Goal: Task Accomplishment & Management: Manage account settings

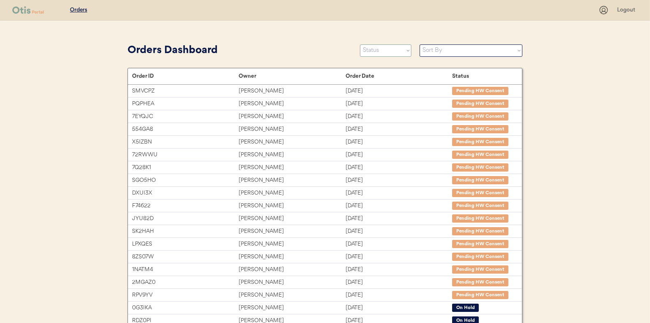
click at [368, 52] on select "Status On Hold New In Progress Complete Pending HW Consent Cancelled" at bounding box center [385, 50] width 51 height 12
click at [360, 44] on select "Status On Hold New In Progress Complete Pending HW Consent Cancelled" at bounding box center [385, 50] width 51 height 12
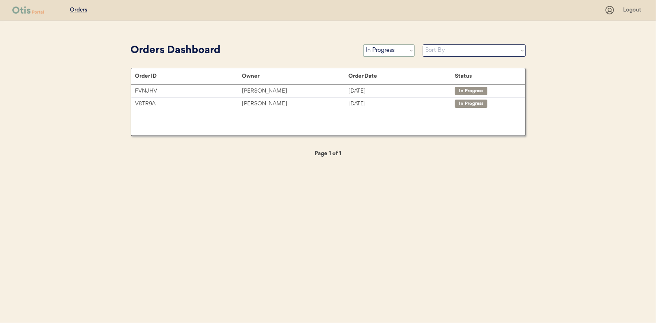
click at [379, 53] on select "Status On Hold New In Progress Complete Pending HW Consent Cancelled" at bounding box center [388, 50] width 51 height 12
click at [363, 44] on select "Status On Hold New In Progress Complete Pending HW Consent Cancelled" at bounding box center [388, 50] width 51 height 12
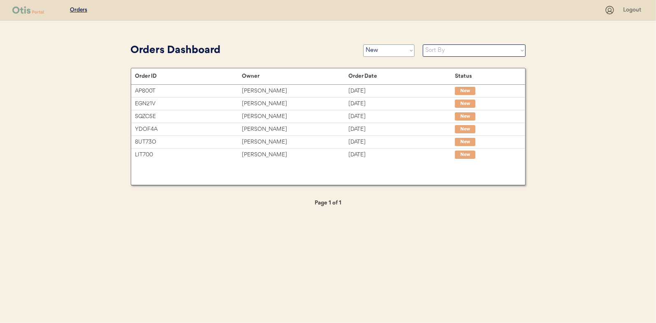
click at [375, 52] on select "Status On Hold New In Progress Complete Pending HW Consent Cancelled" at bounding box center [388, 50] width 51 height 12
select select ""in_progress""
click at [363, 44] on select "Status On Hold New In Progress Complete Pending HW Consent Cancelled" at bounding box center [388, 50] width 51 height 12
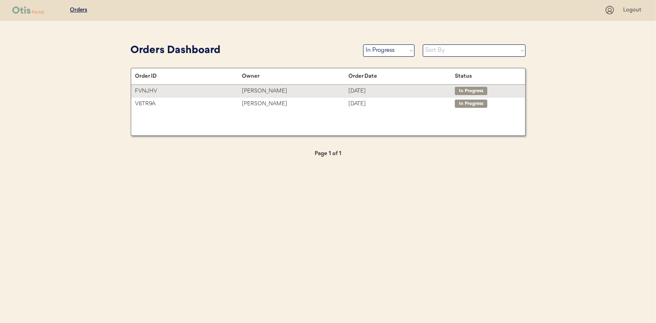
click at [268, 88] on div "Nancy Garcia" at bounding box center [295, 90] width 107 height 9
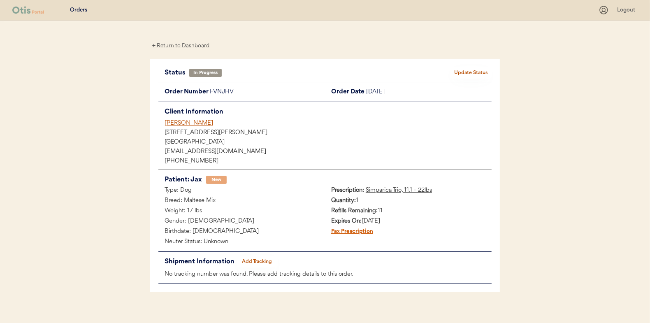
click at [258, 258] on button "Add Tracking" at bounding box center [257, 262] width 41 height 12
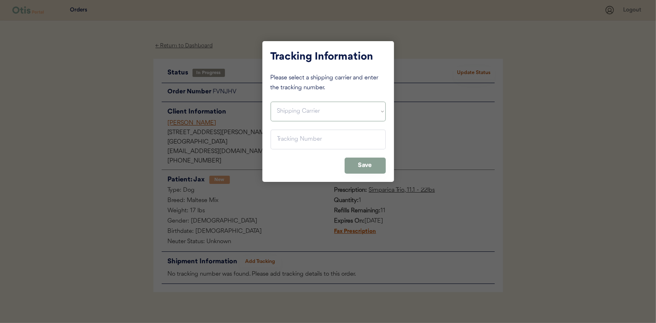
click at [296, 108] on select "Shipping Carrier FedEx FedEx Ground Economy UPS USPS" at bounding box center [328, 112] width 115 height 20
select select ""ups""
click at [271, 102] on select "Shipping Carrier FedEx FedEx Ground Economy UPS USPS" at bounding box center [328, 112] width 115 height 20
click at [283, 137] on input "input" at bounding box center [328, 140] width 115 height 20
paste input "1Z16X77E0209501663"
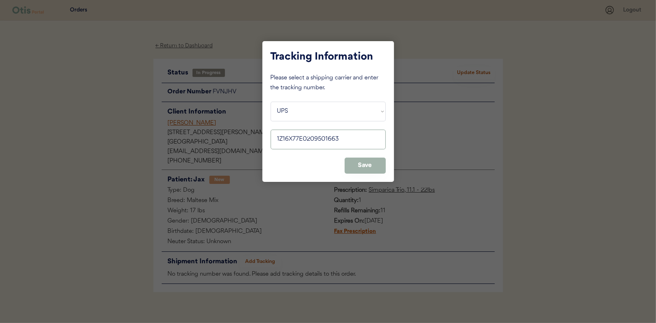
type input "1Z16X77E0209501663"
click at [365, 164] on button "Save" at bounding box center [365, 166] width 41 height 16
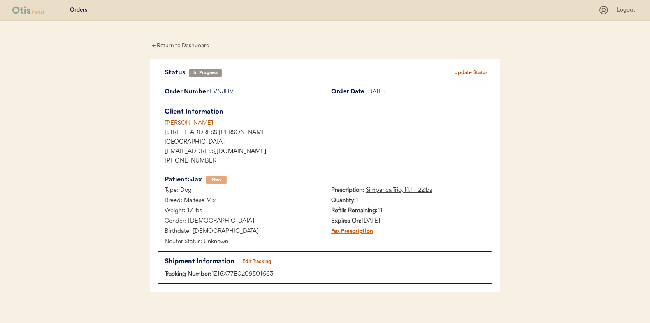
click at [470, 69] on button "Update Status" at bounding box center [471, 73] width 41 height 12
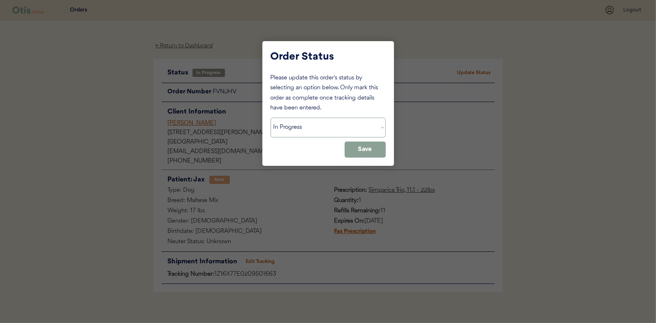
click at [293, 130] on select "Status On Hold New In Progress Complete Pending HW Consent Cancelled" at bounding box center [328, 128] width 115 height 20
select select ""complete""
click at [271, 118] on select "Status On Hold New In Progress Complete Pending HW Consent Cancelled" at bounding box center [328, 128] width 115 height 20
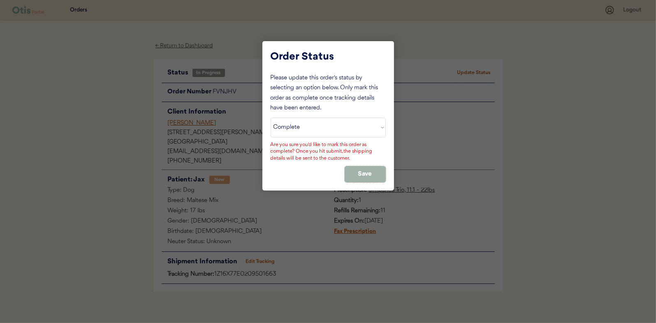
click at [359, 172] on button "Save" at bounding box center [365, 174] width 41 height 16
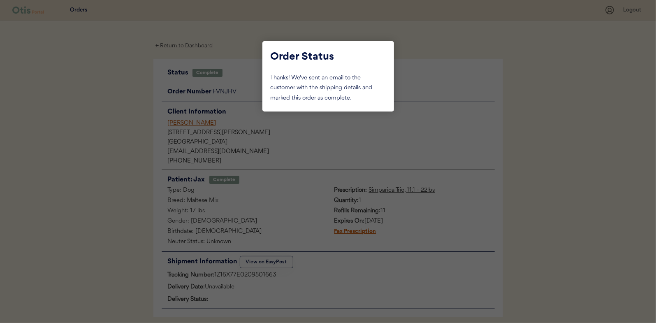
click at [110, 142] on div at bounding box center [328, 161] width 656 height 323
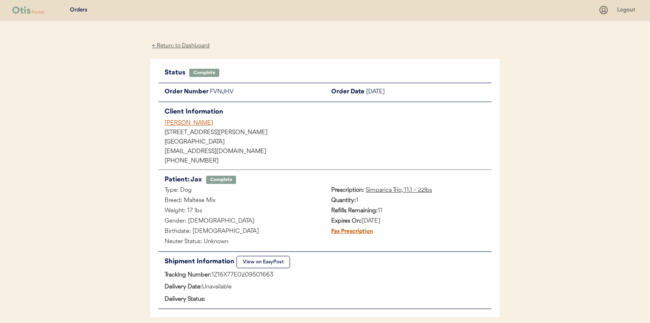
click at [172, 45] on div "← Return to Dashboard" at bounding box center [181, 45] width 62 height 9
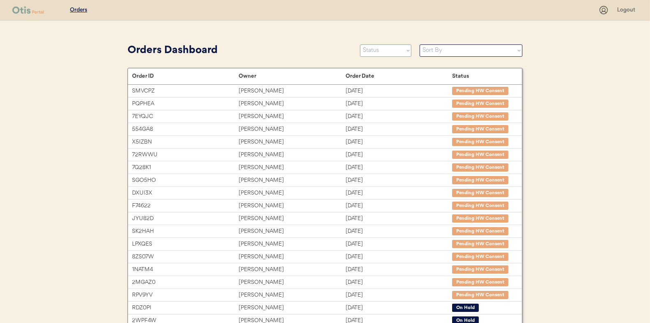
click at [384, 52] on select "Status On Hold New In Progress Complete Pending HW Consent Cancelled" at bounding box center [385, 50] width 51 height 12
click at [360, 44] on select "Status On Hold New In Progress Complete Pending HW Consent Cancelled" at bounding box center [385, 50] width 51 height 12
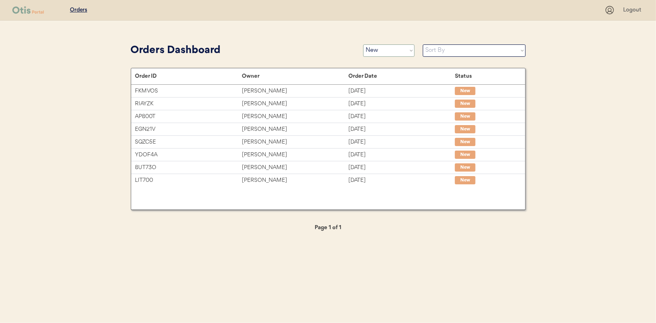
click at [385, 49] on select "Status On Hold New In Progress Complete Pending HW Consent Cancelled" at bounding box center [388, 50] width 51 height 12
select select ""in_progress""
click at [363, 44] on select "Status On Hold New In Progress Complete Pending HW Consent Cancelled" at bounding box center [388, 50] width 51 height 12
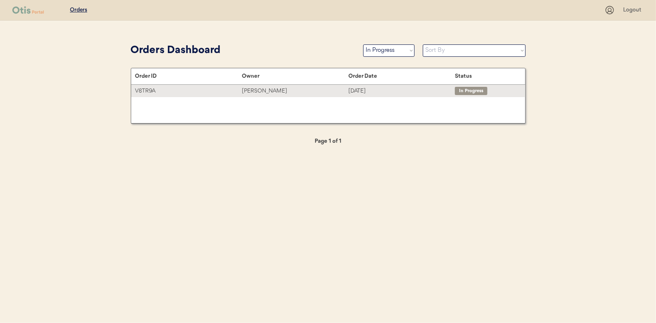
click at [261, 92] on div "Deana Wilson" at bounding box center [295, 90] width 107 height 9
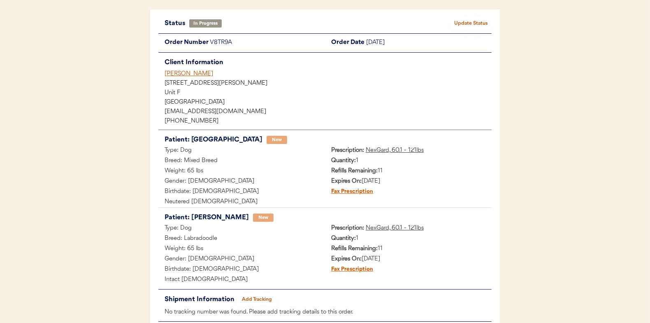
scroll to position [98, 0]
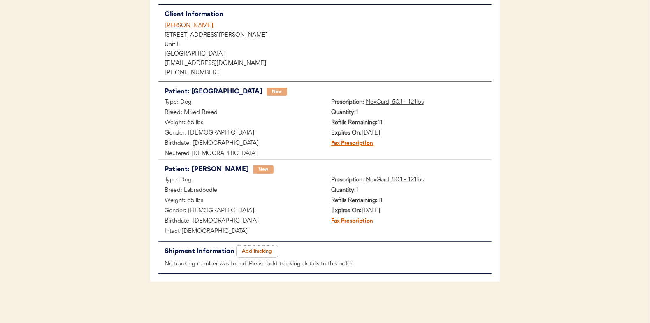
click at [254, 250] on button "Add Tracking" at bounding box center [257, 252] width 41 height 12
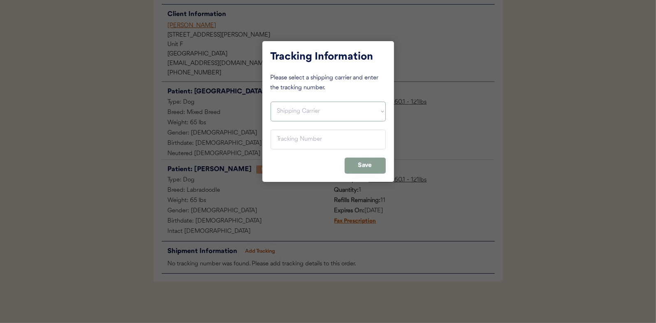
click at [280, 107] on select "Shipping Carrier FedEx FedEx Ground Economy UPS USPS" at bounding box center [328, 112] width 115 height 20
select select ""ups""
click at [271, 102] on select "Shipping Carrier FedEx FedEx Ground Economy UPS USPS" at bounding box center [328, 112] width 115 height 20
click at [278, 138] on input "input" at bounding box center [328, 140] width 115 height 20
paste input "1Z16X77E0209502742"
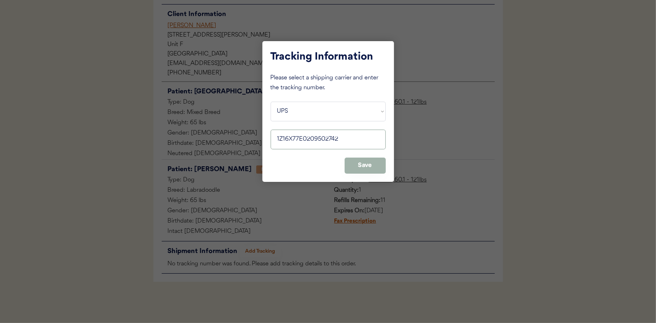
type input "1Z16X77E0209502742"
click at [360, 163] on button "Save" at bounding box center [365, 166] width 41 height 16
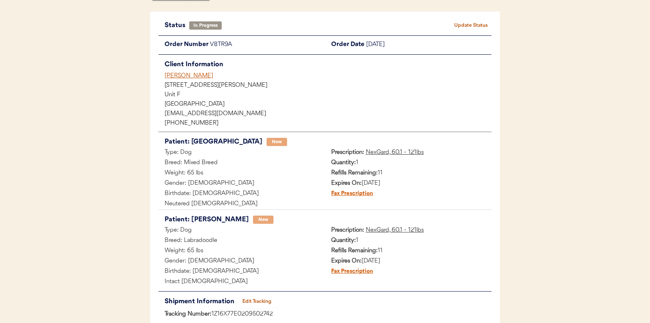
scroll to position [0, 0]
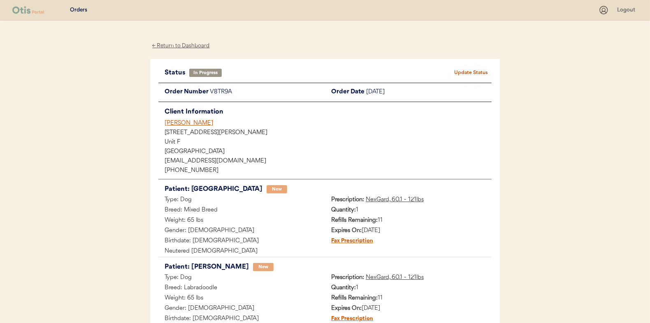
click at [475, 72] on button "Update Status" at bounding box center [471, 73] width 41 height 12
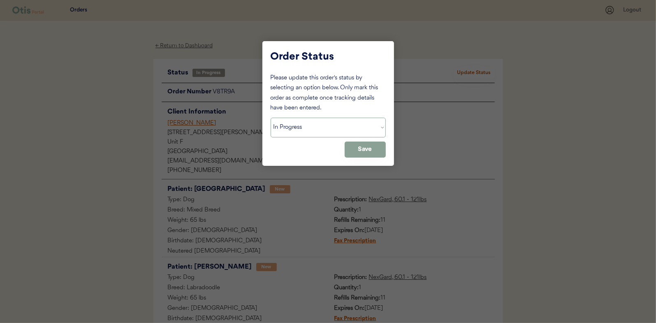
click at [303, 128] on select "Status On Hold New In Progress Complete Pending HW Consent Cancelled" at bounding box center [328, 128] width 115 height 20
select select ""complete""
click at [271, 118] on select "Status On Hold New In Progress Complete Pending HW Consent Cancelled" at bounding box center [328, 128] width 115 height 20
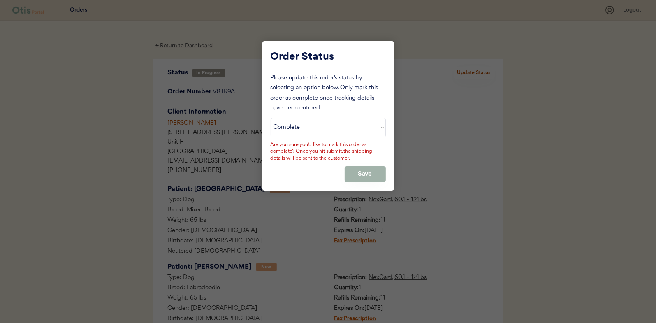
click at [362, 168] on button "Save" at bounding box center [365, 174] width 41 height 16
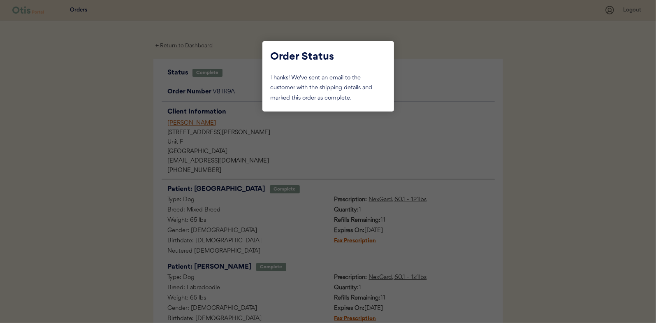
click at [130, 75] on div at bounding box center [328, 161] width 656 height 323
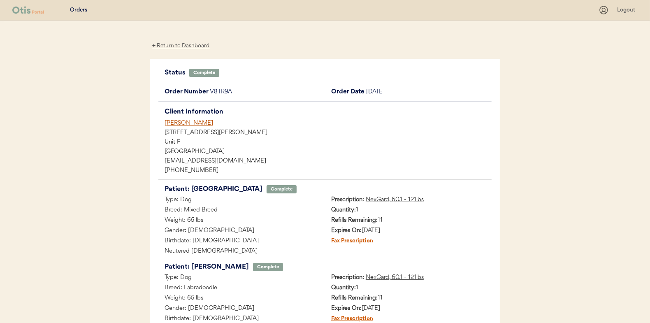
click at [176, 46] on div "← Return to Dashboard" at bounding box center [181, 45] width 62 height 9
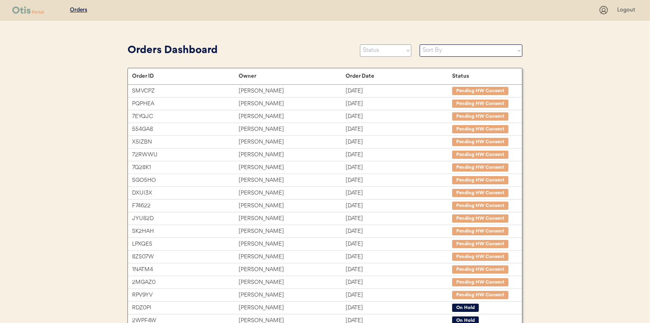
click at [379, 53] on select "Status On Hold New In Progress Complete Pending HW Consent Cancelled" at bounding box center [385, 50] width 51 height 12
select select ""new""
click at [360, 44] on select "Status On Hold New In Progress Complete Pending HW Consent Cancelled" at bounding box center [385, 50] width 51 height 12
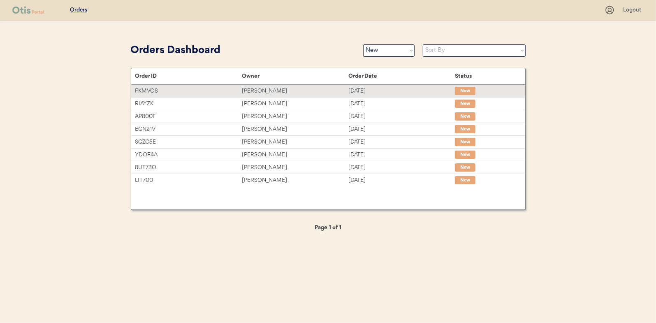
drag, startPoint x: 263, startPoint y: 90, endPoint x: 177, endPoint y: 90, distance: 86.4
click at [263, 90] on div "[PERSON_NAME]" at bounding box center [295, 90] width 107 height 9
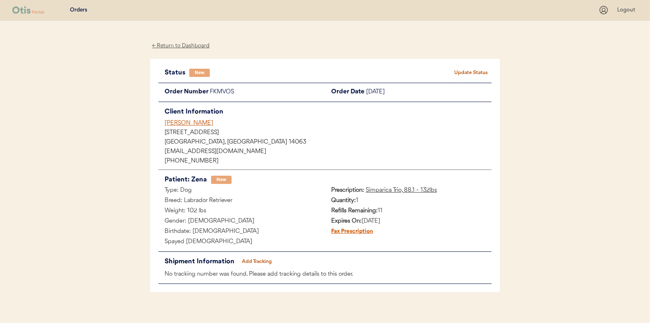
click at [467, 69] on button "Update Status" at bounding box center [471, 73] width 41 height 12
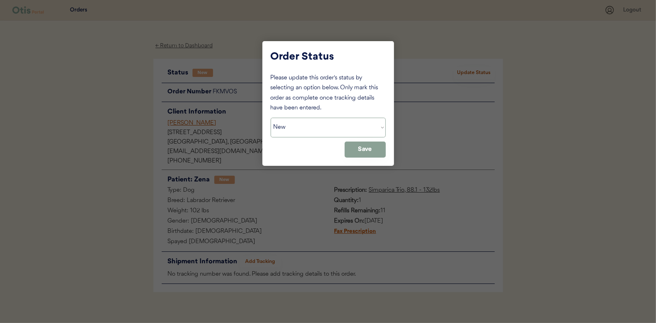
click at [303, 125] on select "Status On Hold New In Progress Complete Pending HW Consent Cancelled" at bounding box center [328, 128] width 115 height 20
select select ""in_progress""
click at [271, 118] on select "Status On Hold New In Progress Complete Pending HW Consent Cancelled" at bounding box center [328, 128] width 115 height 20
click at [375, 152] on button "Save" at bounding box center [365, 150] width 41 height 16
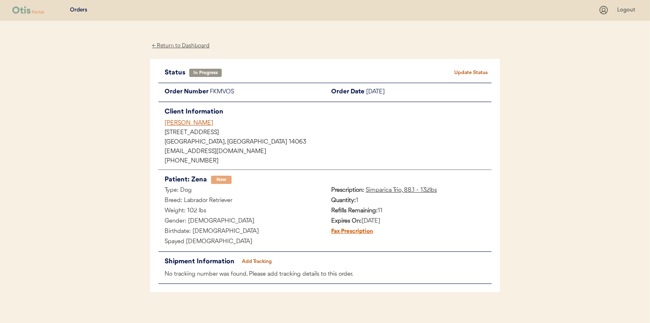
click at [182, 43] on div "← Return to Dashboard" at bounding box center [181, 45] width 62 height 9
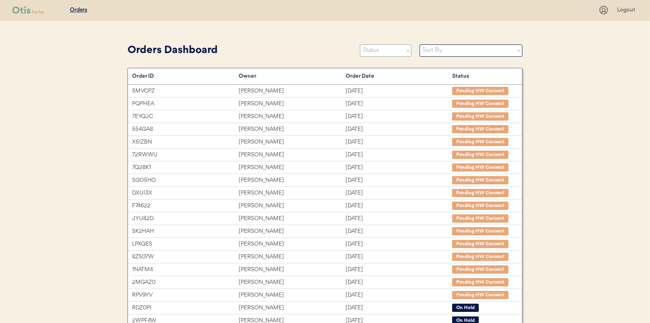
click at [377, 53] on select "Status On Hold New In Progress Complete Pending HW Consent Cancelled" at bounding box center [385, 50] width 51 height 12
select select ""in_progress""
click at [360, 44] on select "Status On Hold New In Progress Complete Pending HW Consent Cancelled" at bounding box center [385, 50] width 51 height 12
click at [379, 96] on div "SMVCPZ Cindy Carden Aug 7, 2025 Pending HW Consent" at bounding box center [325, 91] width 394 height 12
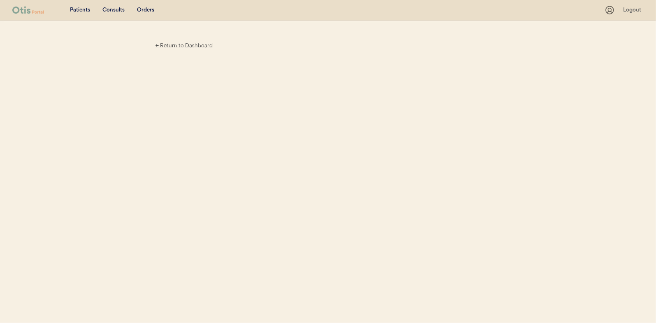
click at [374, 51] on div "← Return to Dashboard" at bounding box center [329, 71] width 350 height 100
click at [177, 46] on div "← Return to Dashboard" at bounding box center [185, 45] width 62 height 9
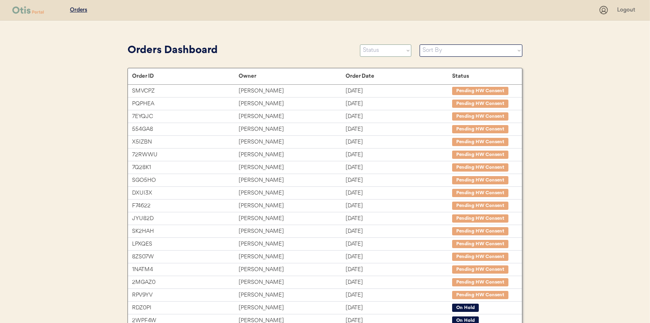
click at [372, 51] on select "Status On Hold New In Progress Complete Pending HW Consent Cancelled" at bounding box center [385, 50] width 51 height 12
select select ""new""
click at [360, 44] on select "Status On Hold New In Progress Complete Pending HW Consent Cancelled" at bounding box center [385, 50] width 51 height 12
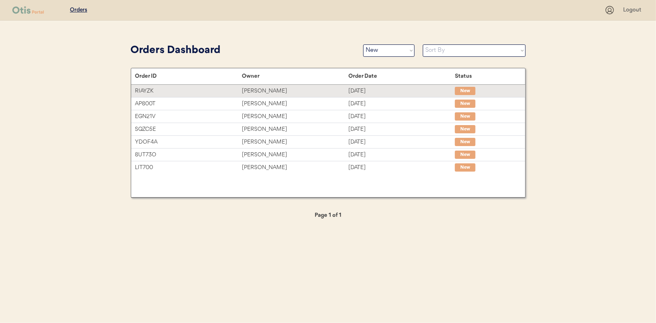
click at [267, 91] on div "Rosemary jones" at bounding box center [295, 90] width 107 height 9
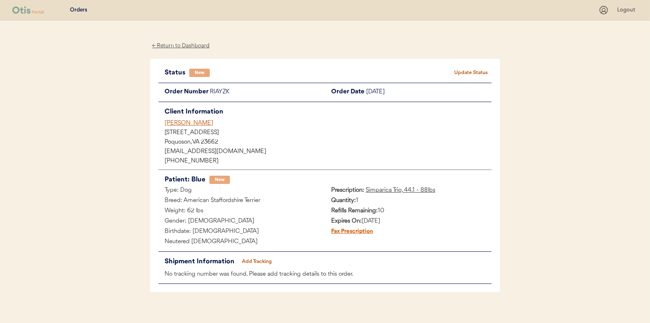
click at [469, 71] on button "Update Status" at bounding box center [471, 73] width 41 height 12
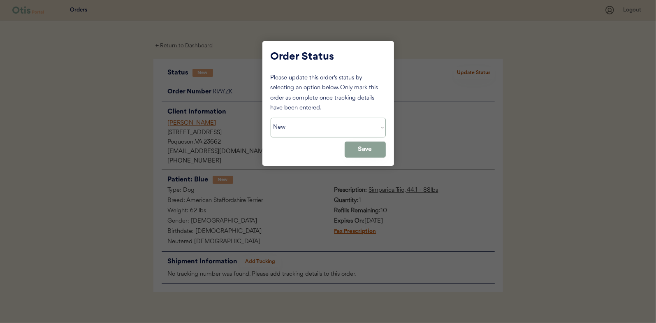
click at [335, 125] on select "Status On Hold New In Progress Complete Pending HW Consent Cancelled" at bounding box center [328, 128] width 115 height 20
select select ""in_progress""
click at [271, 118] on select "Status On Hold New In Progress Complete Pending HW Consent Cancelled" at bounding box center [328, 128] width 115 height 20
click at [358, 154] on button "Save" at bounding box center [365, 150] width 41 height 16
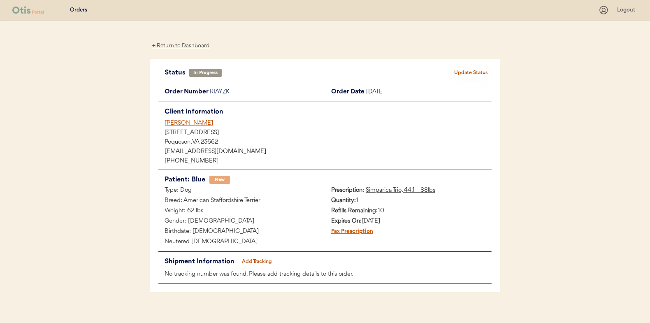
click at [186, 46] on div "← Return to Dashboard" at bounding box center [181, 45] width 62 height 9
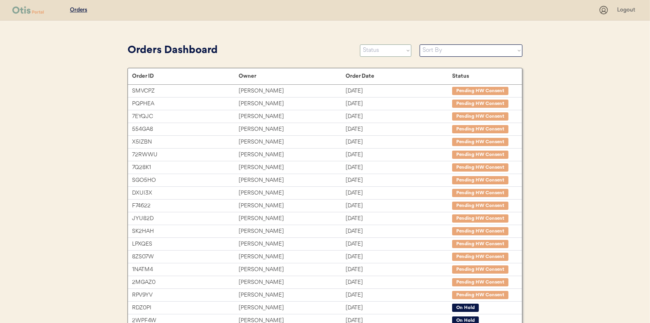
click at [369, 52] on select "Status On Hold New In Progress Complete Pending HW Consent Cancelled" at bounding box center [385, 50] width 51 height 12
select select ""new""
click at [360, 44] on select "Status On Hold New In Progress Complete Pending HW Consent Cancelled" at bounding box center [385, 50] width 51 height 12
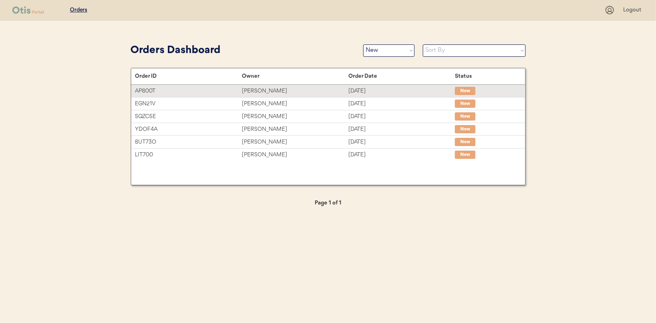
click at [271, 89] on div "[PERSON_NAME]" at bounding box center [295, 90] width 107 height 9
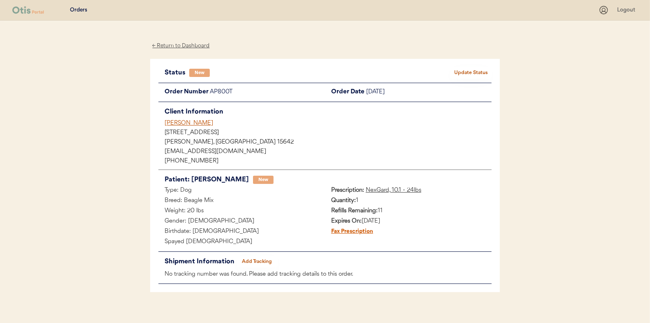
click at [466, 72] on button "Update Status" at bounding box center [471, 73] width 41 height 12
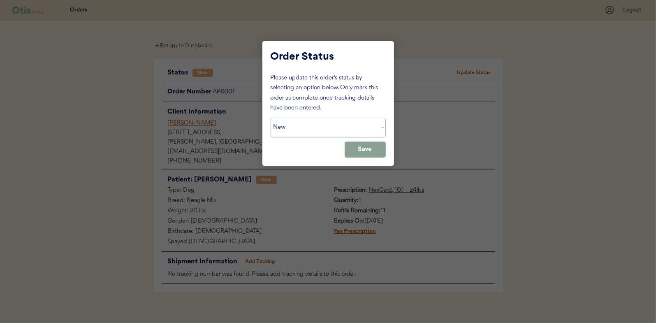
click at [288, 131] on select "Status On Hold New In Progress Complete Pending HW Consent Cancelled" at bounding box center [328, 128] width 115 height 20
select select ""in_progress""
click at [271, 118] on select "Status On Hold New In Progress Complete Pending HW Consent Cancelled" at bounding box center [328, 128] width 115 height 20
click at [363, 148] on button "Save" at bounding box center [365, 150] width 41 height 16
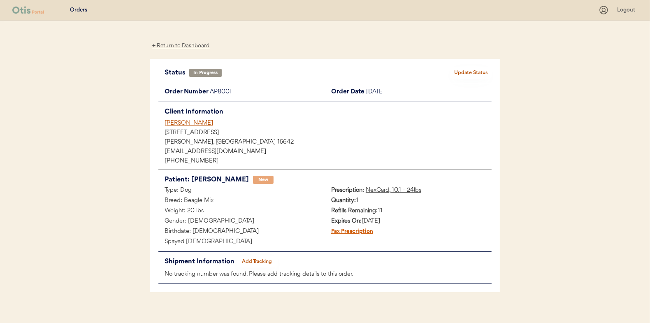
click at [185, 48] on div "← Return to Dashboard" at bounding box center [181, 45] width 62 height 9
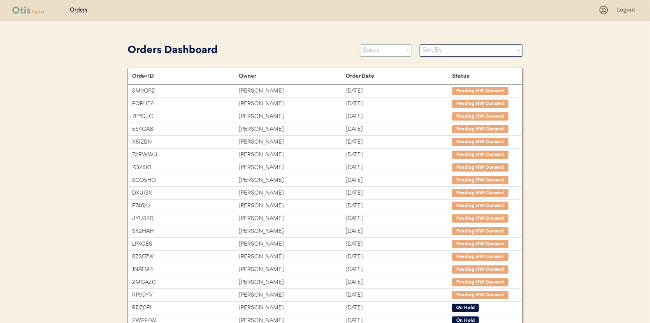
click at [370, 51] on select "Status On Hold New In Progress Complete Pending HW Consent Cancelled" at bounding box center [385, 50] width 51 height 12
select select ""new""
click at [360, 44] on select "Status On Hold New In Progress Complete Pending HW Consent Cancelled" at bounding box center [385, 50] width 51 height 12
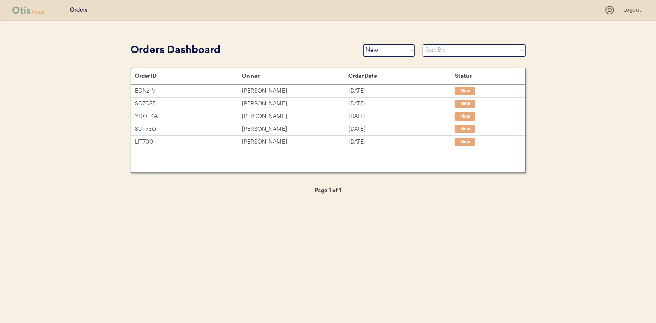
click at [263, 84] on div "Order ID Owner Order Date Status" at bounding box center [328, 76] width 394 height 16
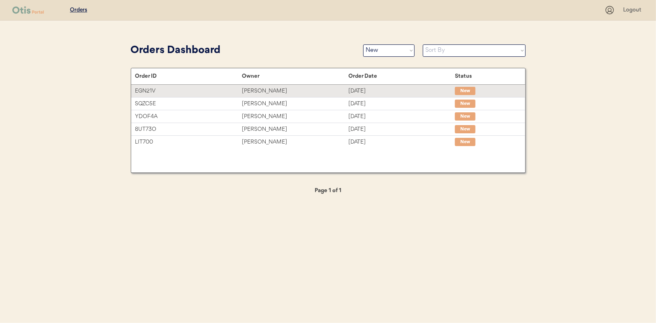
click at [257, 88] on div "[PERSON_NAME]" at bounding box center [295, 90] width 107 height 9
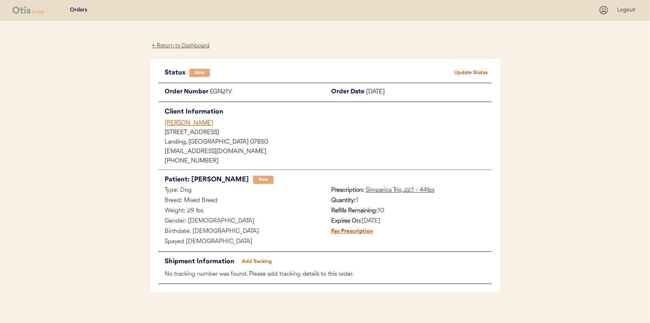
click at [463, 69] on button "Update Status" at bounding box center [471, 73] width 41 height 12
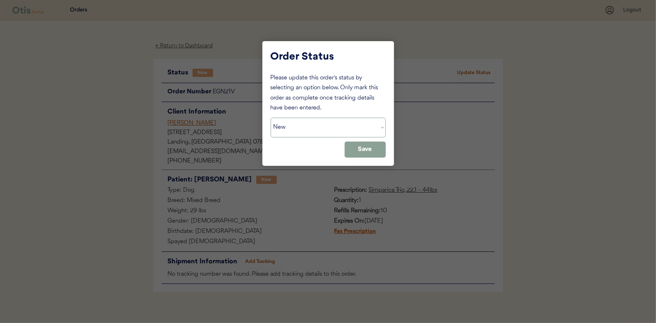
click at [308, 131] on select "Status On Hold New In Progress Complete Pending HW Consent Cancelled" at bounding box center [328, 128] width 115 height 20
select select ""in_progress""
click at [271, 118] on select "Status On Hold New In Progress Complete Pending HW Consent Cancelled" at bounding box center [328, 128] width 115 height 20
click at [363, 149] on button "Save" at bounding box center [365, 150] width 41 height 16
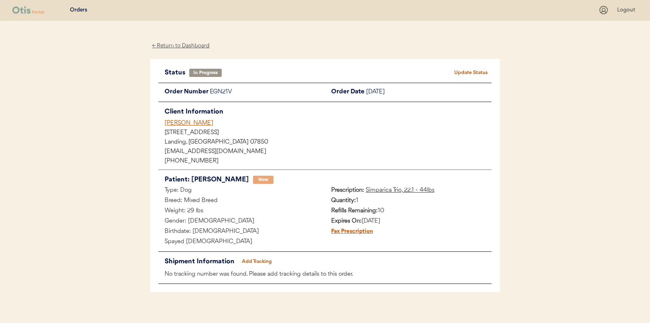
click at [195, 42] on div "← Return to Dashboard" at bounding box center [181, 45] width 62 height 9
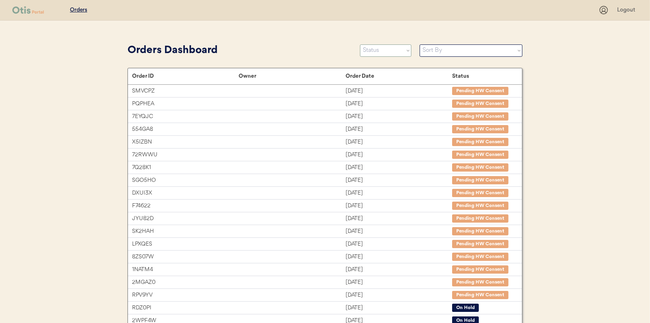
click at [375, 53] on select "Status On Hold New In Progress Complete Pending HW Consent Cancelled" at bounding box center [385, 50] width 51 height 12
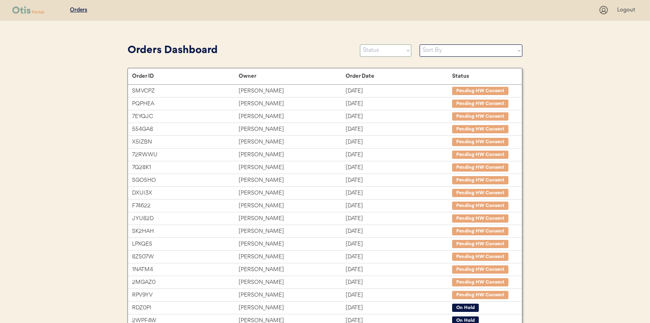
select select ""new""
click at [360, 44] on select "Status On Hold New In Progress Complete Pending HW Consent Cancelled" at bounding box center [385, 50] width 51 height 12
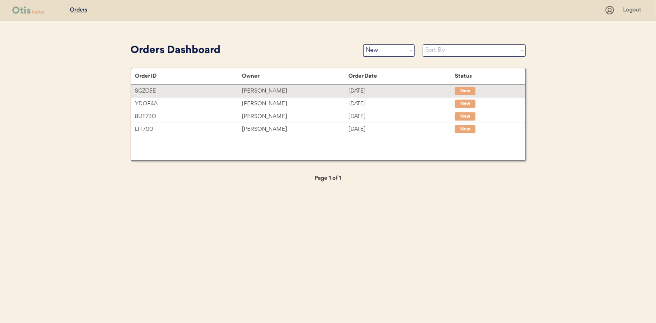
click at [259, 90] on div "Ella Turner" at bounding box center [295, 90] width 107 height 9
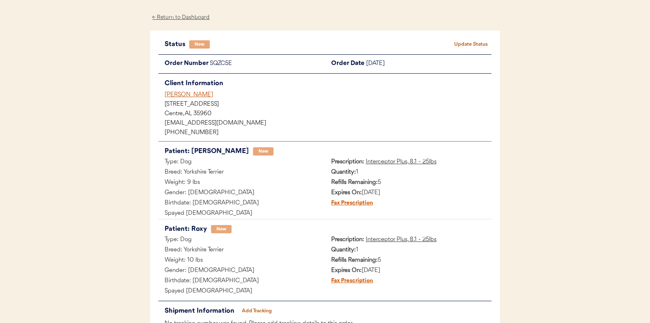
scroll to position [41, 0]
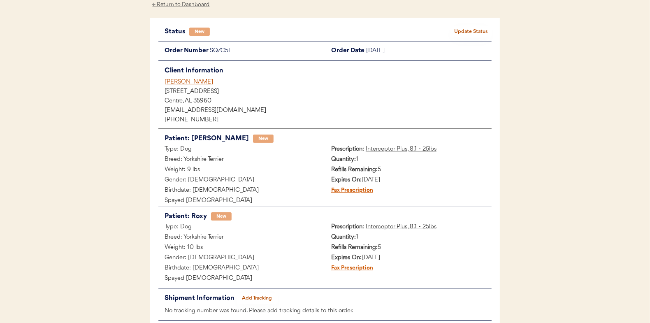
click at [470, 28] on button "Update Status" at bounding box center [471, 32] width 41 height 12
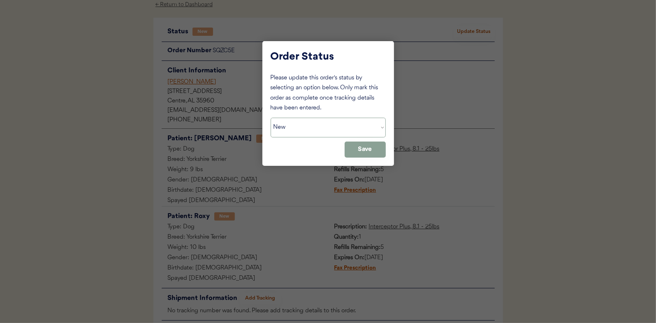
click at [285, 133] on select "Status On Hold New In Progress Complete Pending HW Consent Cancelled" at bounding box center [328, 128] width 115 height 20
select select ""in_progress""
click at [271, 118] on select "Status On Hold New In Progress Complete Pending HW Consent Cancelled" at bounding box center [328, 128] width 115 height 20
click at [364, 147] on button "Save" at bounding box center [365, 150] width 41 height 16
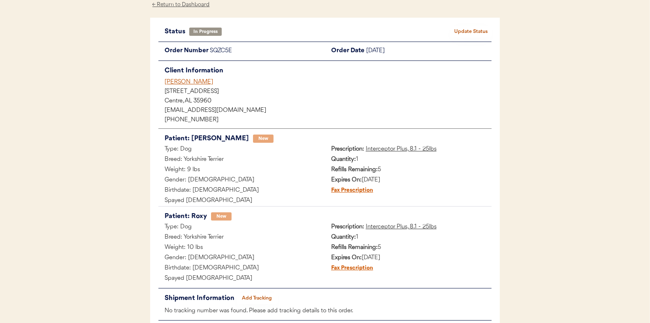
scroll to position [0, 0]
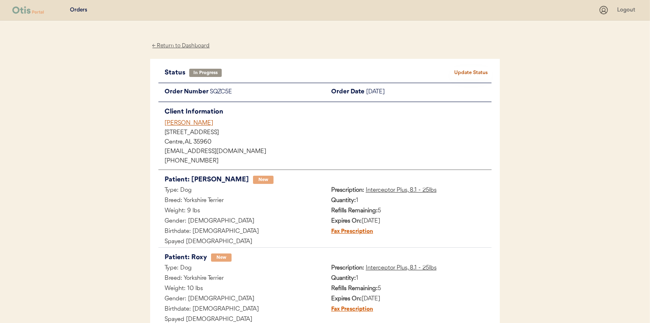
click at [193, 46] on div "← Return to Dashboard" at bounding box center [181, 45] width 62 height 9
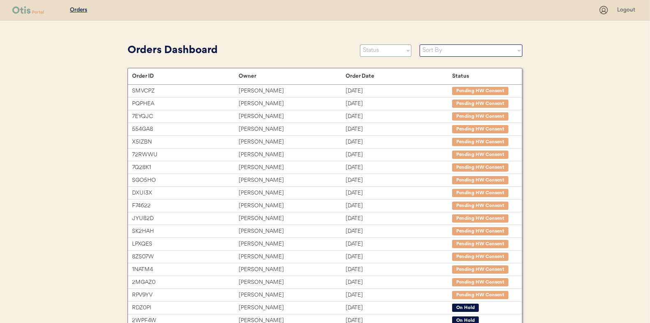
click at [370, 53] on select "Status On Hold New In Progress Complete Pending HW Consent Cancelled" at bounding box center [385, 50] width 51 height 12
select select ""new""
click at [360, 44] on select "Status On Hold New In Progress Complete Pending HW Consent Cancelled" at bounding box center [385, 50] width 51 height 12
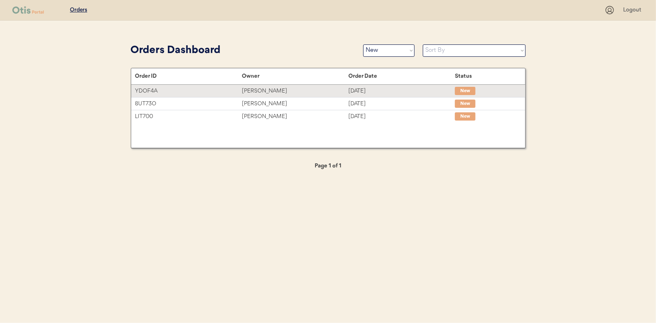
click at [258, 90] on div "[PERSON_NAME]" at bounding box center [295, 90] width 107 height 9
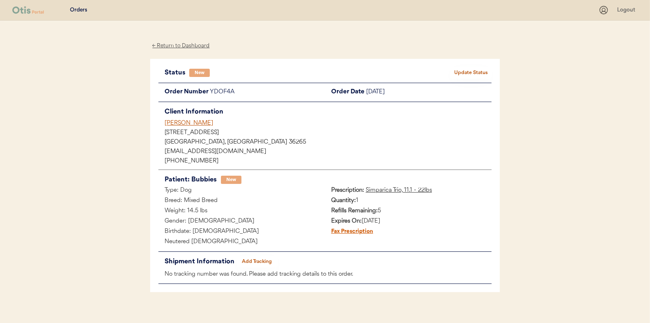
click at [482, 71] on button "Update Status" at bounding box center [471, 73] width 41 height 12
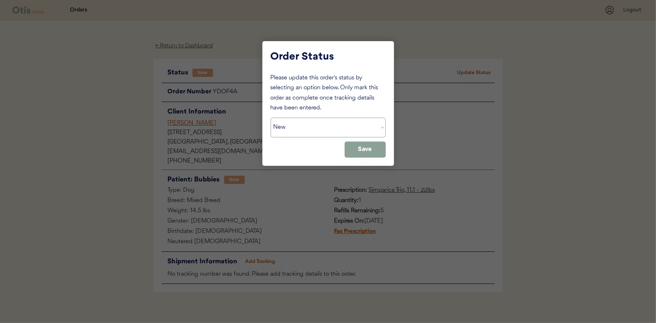
click at [308, 123] on select "Status On Hold New In Progress Complete Pending HW Consent Cancelled" at bounding box center [328, 128] width 115 height 20
select select ""in_progress""
click at [271, 118] on select "Status On Hold New In Progress Complete Pending HW Consent Cancelled" at bounding box center [328, 128] width 115 height 20
click at [361, 149] on button "Save" at bounding box center [365, 150] width 41 height 16
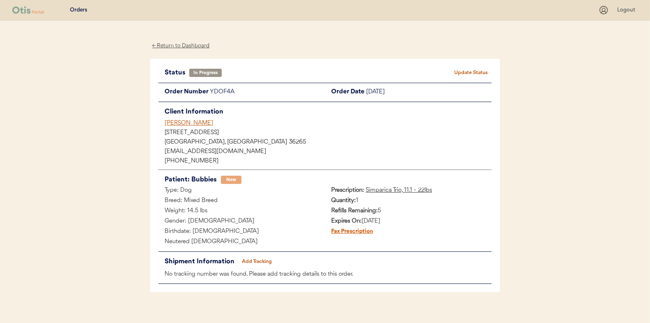
click at [173, 44] on div "← Return to Dashboard" at bounding box center [181, 45] width 62 height 9
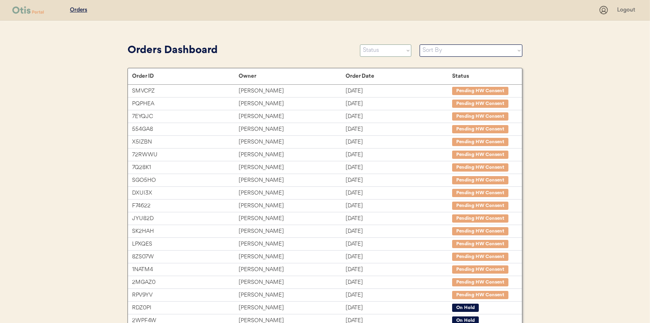
click at [377, 53] on select "Status On Hold New In Progress Complete Pending HW Consent Cancelled" at bounding box center [385, 50] width 51 height 12
select select ""new""
click at [360, 44] on select "Status On Hold New In Progress Complete Pending HW Consent Cancelled" at bounding box center [385, 50] width 51 height 12
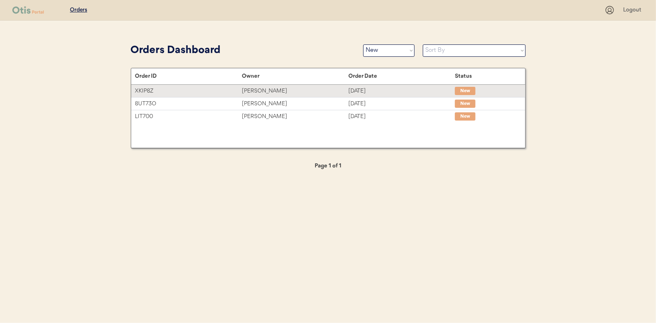
click at [249, 90] on div "[PERSON_NAME]" at bounding box center [295, 90] width 107 height 9
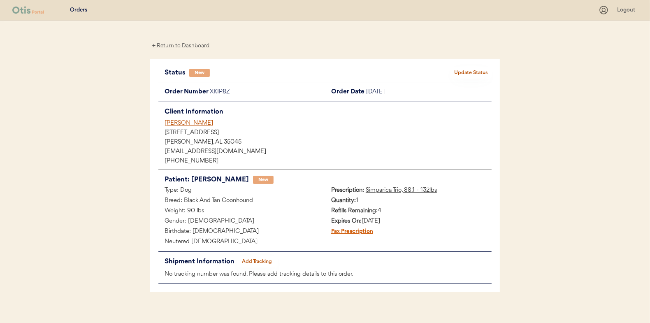
click at [469, 70] on button "Update Status" at bounding box center [471, 73] width 41 height 12
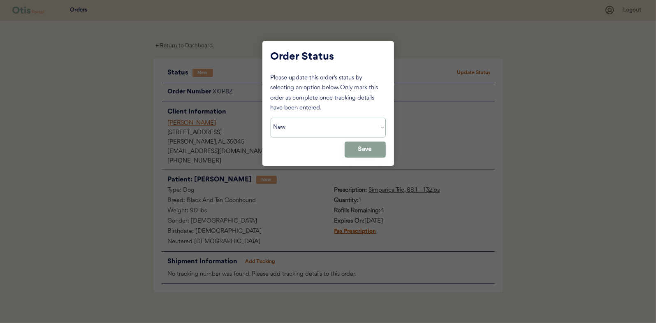
click at [289, 134] on select "Status On Hold New In Progress Complete Pending HW Consent Cancelled" at bounding box center [328, 128] width 115 height 20
select select ""in_progress""
click at [271, 118] on select "Status On Hold New In Progress Complete Pending HW Consent Cancelled" at bounding box center [328, 128] width 115 height 20
click at [363, 144] on button "Save" at bounding box center [365, 150] width 41 height 16
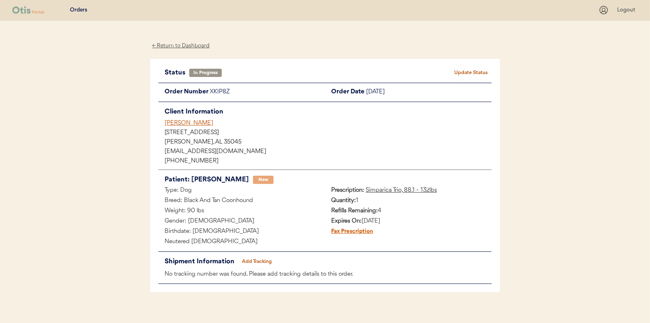
click at [175, 44] on div "← Return to Dashboard" at bounding box center [181, 45] width 62 height 9
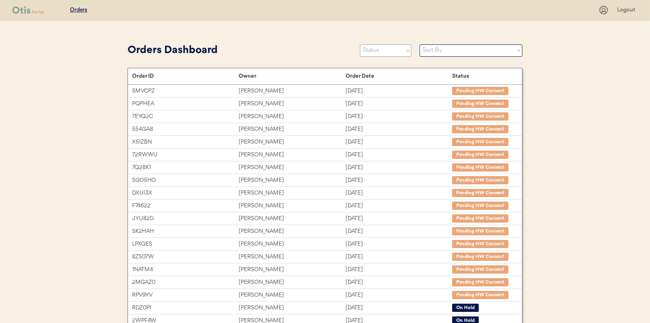
click at [370, 51] on select "Status On Hold New In Progress Complete Pending HW Consent Cancelled" at bounding box center [385, 50] width 51 height 12
select select ""new""
click at [360, 44] on select "Status On Hold New In Progress Complete Pending HW Consent Cancelled" at bounding box center [385, 50] width 51 height 12
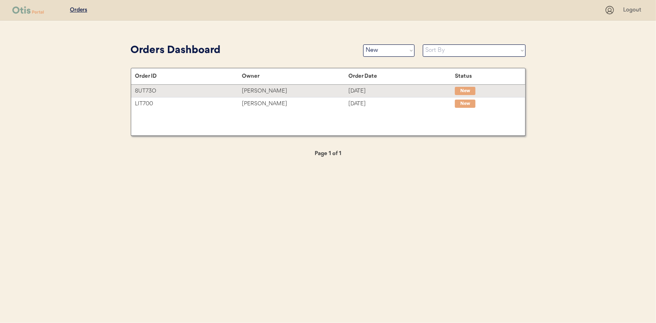
click at [255, 87] on div "[PERSON_NAME]" at bounding box center [295, 90] width 107 height 9
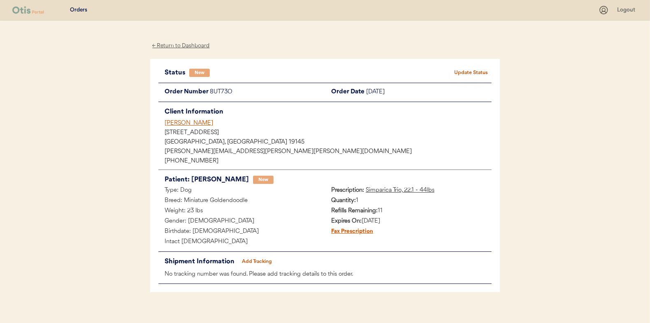
click at [469, 70] on button "Update Status" at bounding box center [471, 73] width 41 height 12
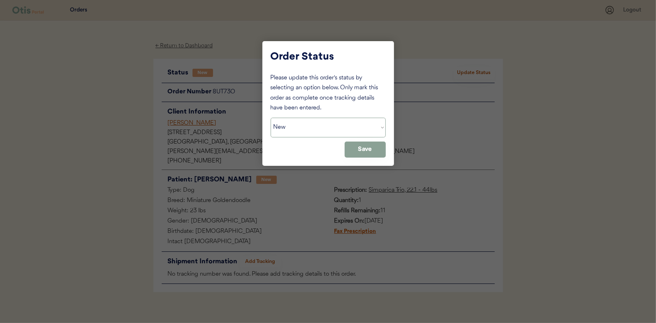
click at [311, 136] on select "Status On Hold New In Progress Complete Pending HW Consent Cancelled" at bounding box center [328, 128] width 115 height 20
select select ""in_progress""
click at [271, 118] on select "Status On Hold New In Progress Complete Pending HW Consent Cancelled" at bounding box center [328, 128] width 115 height 20
click at [357, 149] on button "Save" at bounding box center [365, 150] width 41 height 16
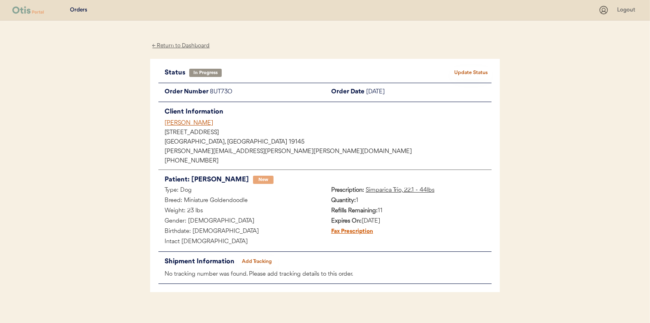
click at [162, 46] on div "← Return to Dashboard" at bounding box center [181, 45] width 62 height 9
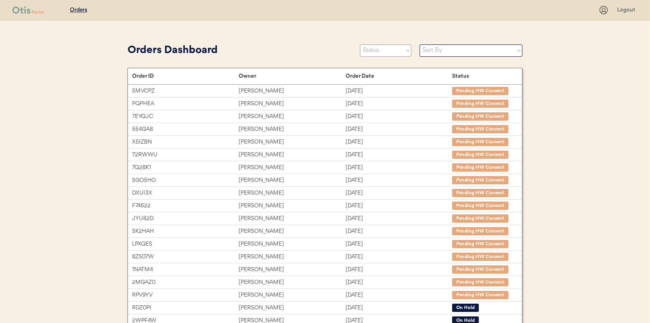
click at [376, 54] on select "Status On Hold New In Progress Complete Pending HW Consent Cancelled" at bounding box center [385, 50] width 51 height 12
select select ""new""
click at [360, 44] on select "Status On Hold New In Progress Complete Pending HW Consent Cancelled" at bounding box center [385, 50] width 51 height 12
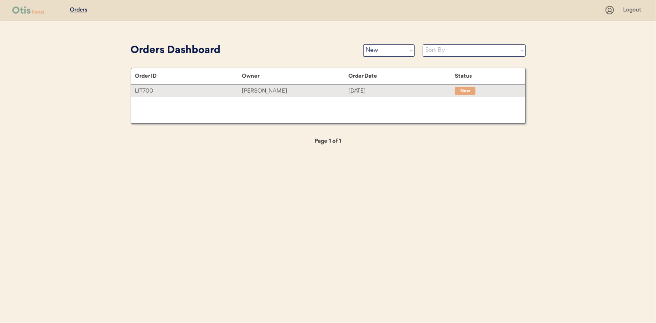
click at [255, 90] on div "Jyl Cortez" at bounding box center [295, 90] width 107 height 9
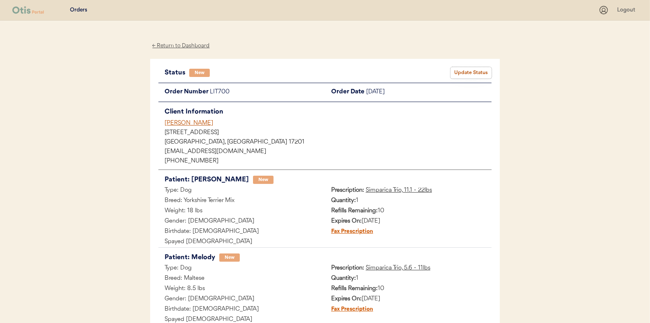
click at [468, 72] on button "Update Status" at bounding box center [471, 73] width 41 height 12
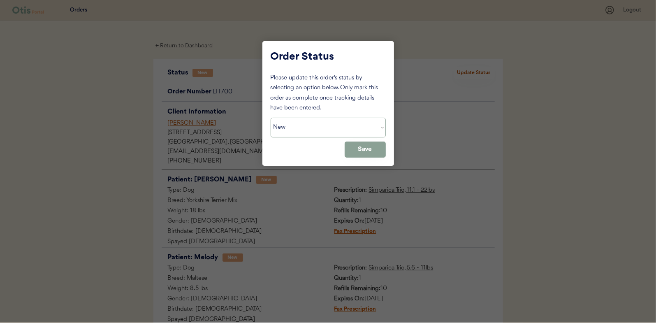
click at [310, 128] on select "Status On Hold New In Progress Complete Pending HW Consent Cancelled" at bounding box center [328, 128] width 115 height 20
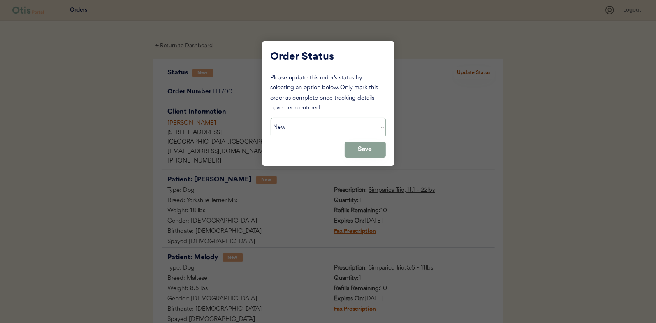
select select ""in_progress""
click at [271, 118] on select "Status On Hold New In Progress Complete Pending HW Consent Cancelled" at bounding box center [328, 128] width 115 height 20
click at [368, 154] on button "Save" at bounding box center [365, 150] width 41 height 16
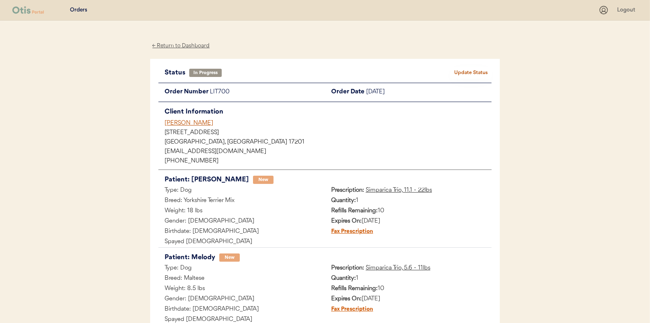
click at [179, 46] on div "← Return to Dashboard" at bounding box center [181, 45] width 62 height 9
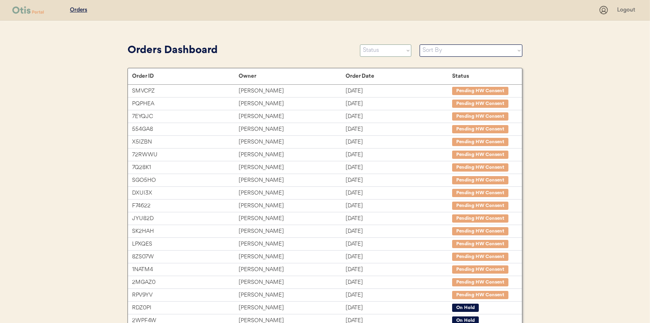
click at [378, 54] on select "Status On Hold New In Progress Complete Pending HW Consent Cancelled" at bounding box center [385, 50] width 51 height 12
select select ""new""
click at [360, 44] on select "Status On Hold New In Progress Complete Pending HW Consent Cancelled" at bounding box center [385, 50] width 51 height 12
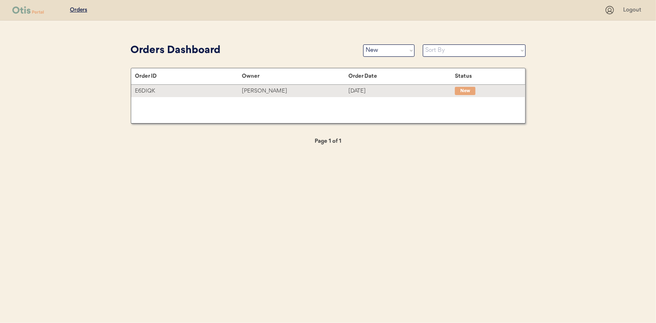
click at [258, 93] on div "[PERSON_NAME]" at bounding box center [295, 90] width 107 height 9
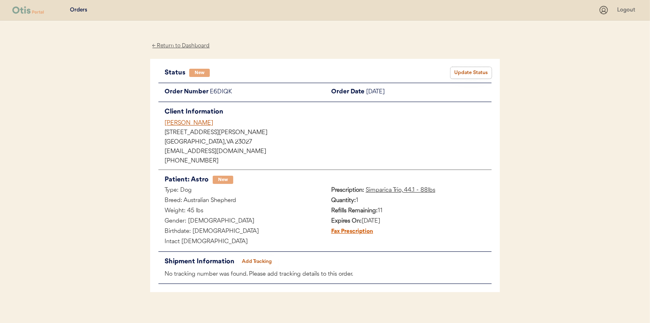
click at [476, 71] on button "Update Status" at bounding box center [471, 73] width 41 height 12
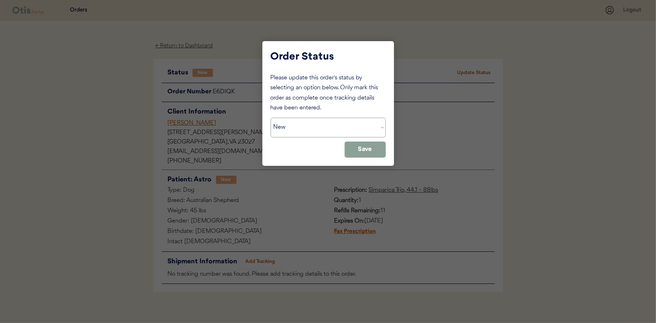
click at [302, 119] on select "Status On Hold New In Progress Complete Pending HW Consent Cancelled" at bounding box center [328, 128] width 115 height 20
select select ""in_progress""
click at [271, 118] on select "Status On Hold New In Progress Complete Pending HW Consent Cancelled" at bounding box center [328, 128] width 115 height 20
click at [357, 147] on button "Save" at bounding box center [365, 150] width 41 height 16
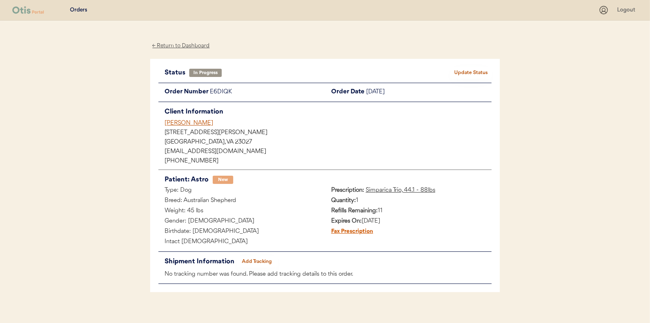
click at [182, 46] on div "← Return to Dashboard" at bounding box center [181, 45] width 62 height 9
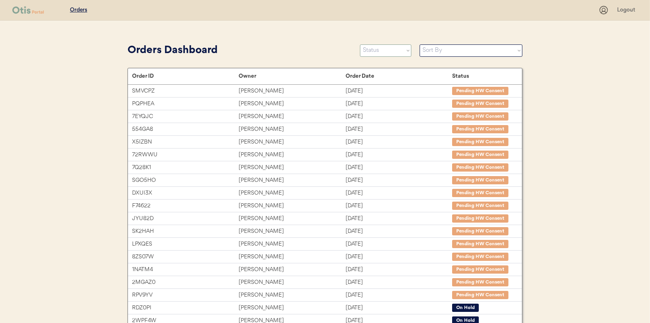
drag, startPoint x: 375, startPoint y: 49, endPoint x: 374, endPoint y: 57, distance: 7.5
click at [375, 49] on select "Status On Hold New In Progress Complete Pending HW Consent Cancelled" at bounding box center [385, 50] width 51 height 12
click at [360, 44] on select "Status On Hold New In Progress Complete Pending HW Consent Cancelled" at bounding box center [385, 50] width 51 height 12
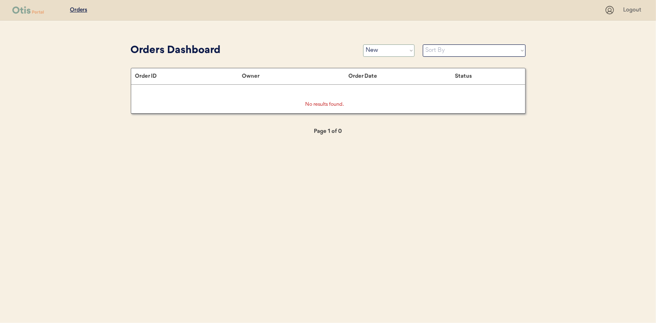
click at [382, 54] on select "Status On Hold New In Progress Complete Pending HW Consent Cancelled" at bounding box center [388, 50] width 51 height 12
click at [363, 44] on select "Status On Hold New In Progress Complete Pending HW Consent Cancelled" at bounding box center [388, 50] width 51 height 12
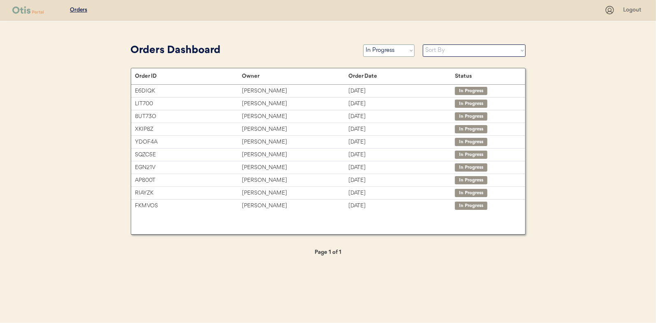
click at [382, 51] on select "Status On Hold New In Progress Complete Pending HW Consent Cancelled" at bounding box center [388, 50] width 51 height 12
select select ""new""
click at [363, 44] on select "Status On Hold New In Progress Complete Pending HW Consent Cancelled" at bounding box center [388, 50] width 51 height 12
